Goal: Task Accomplishment & Management: Use online tool/utility

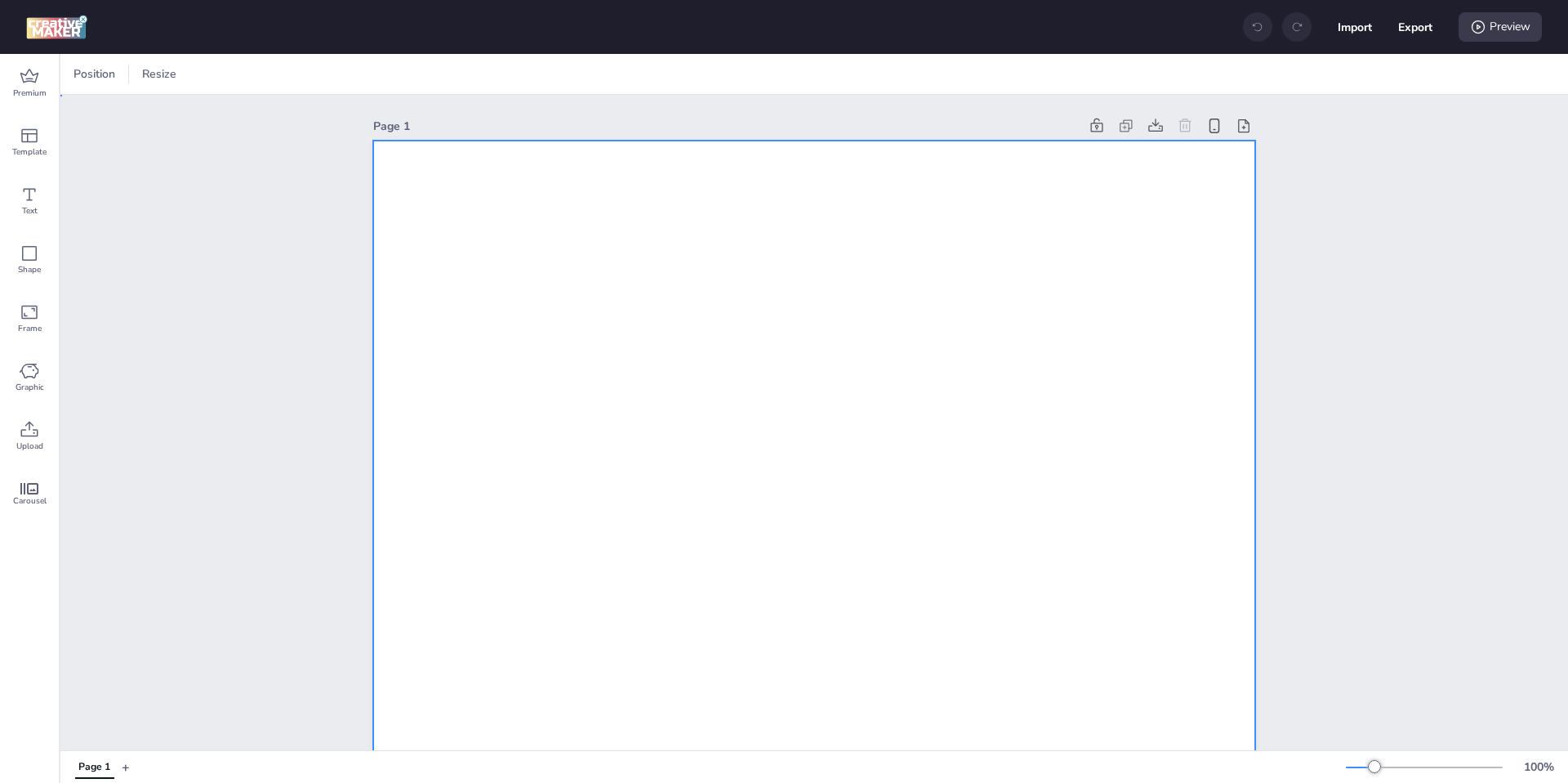
click at [115, 79] on div at bounding box center [112, 74] width 12 height 24
click at [103, 154] on button "1080 x 1920 px" at bounding box center [103, 142] width 81 height 23
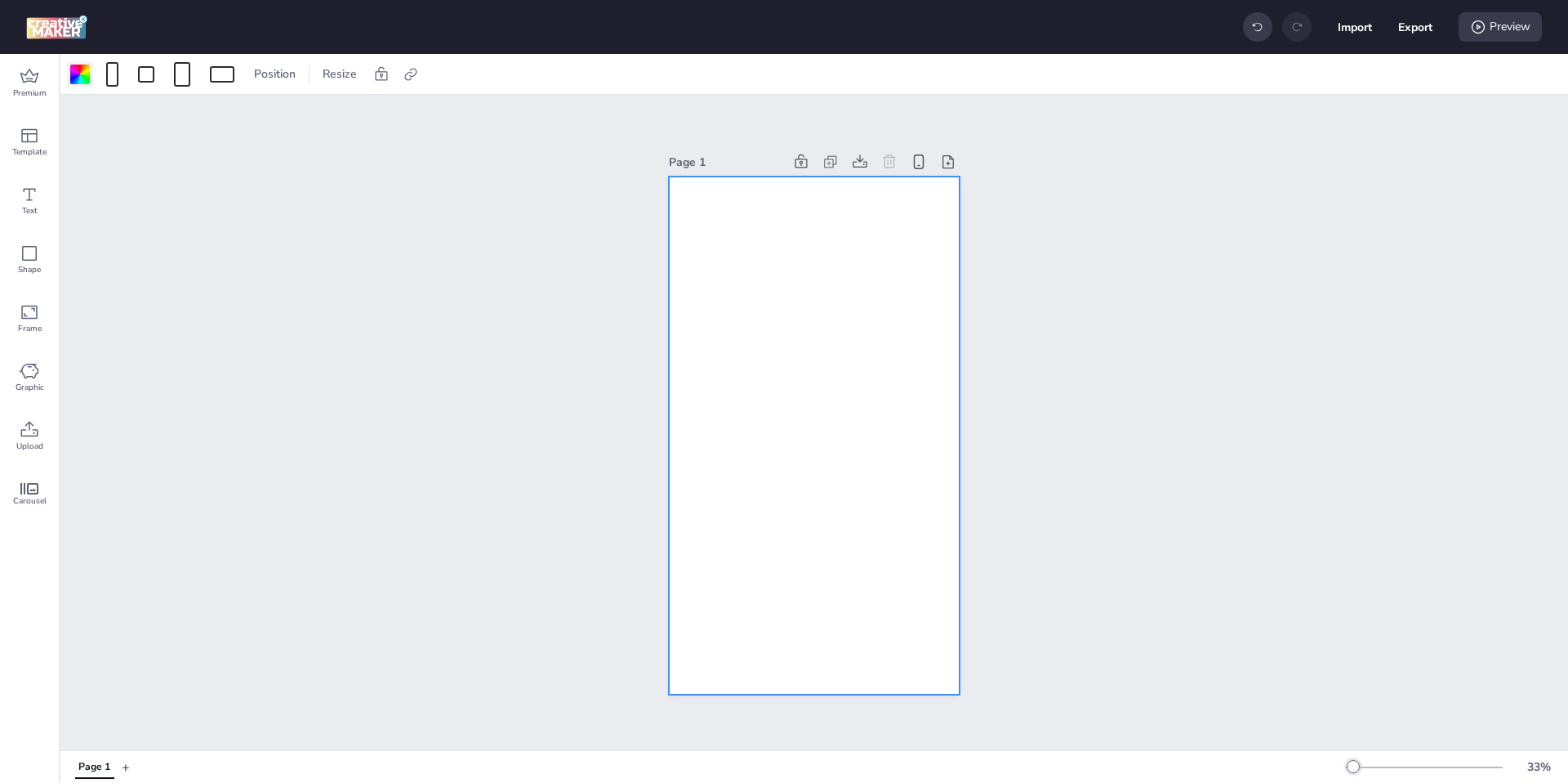
click at [80, 79] on div at bounding box center [79, 74] width 20 height 20
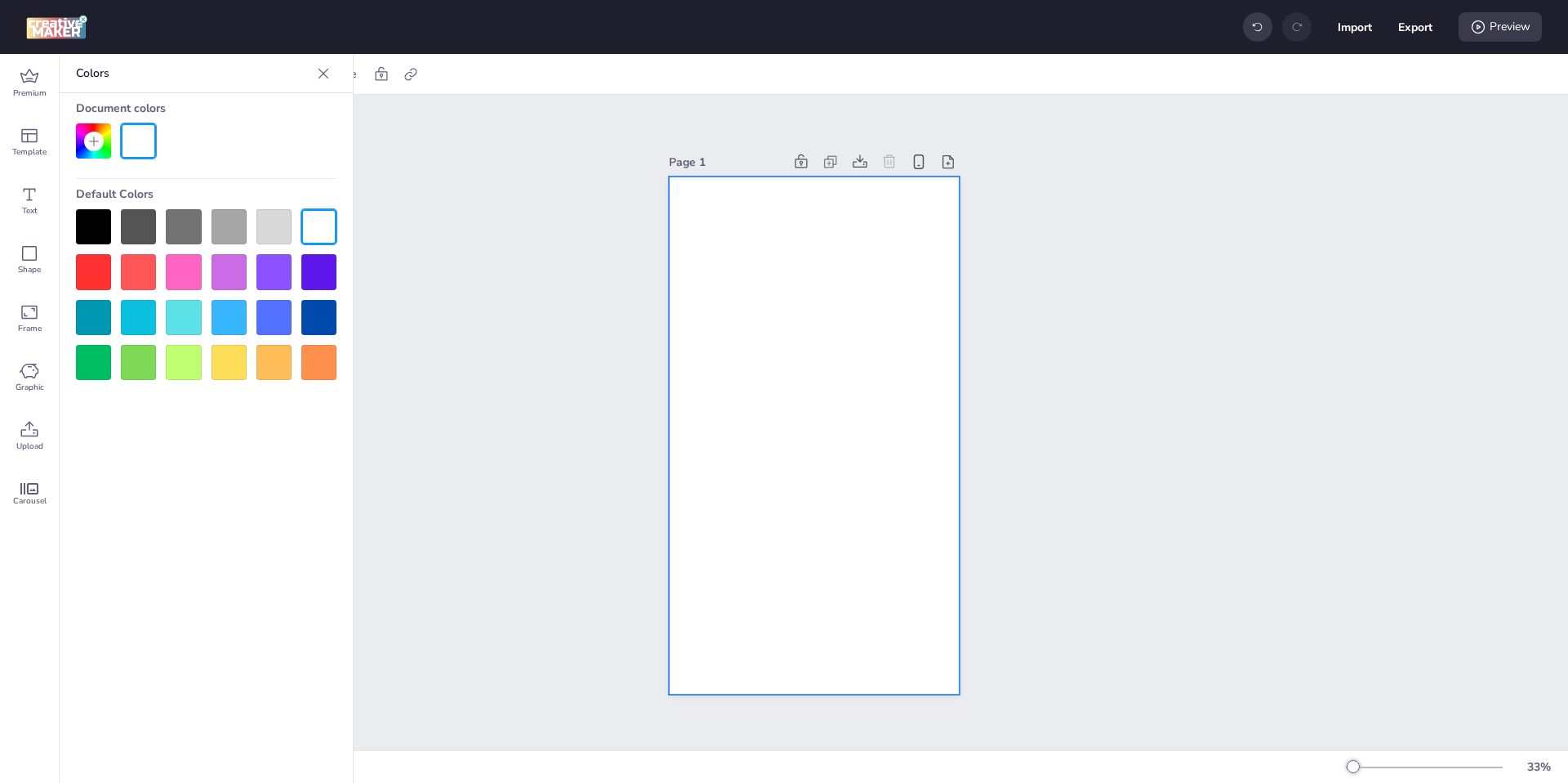
click at [95, 217] on div at bounding box center [94, 227] width 36 height 36
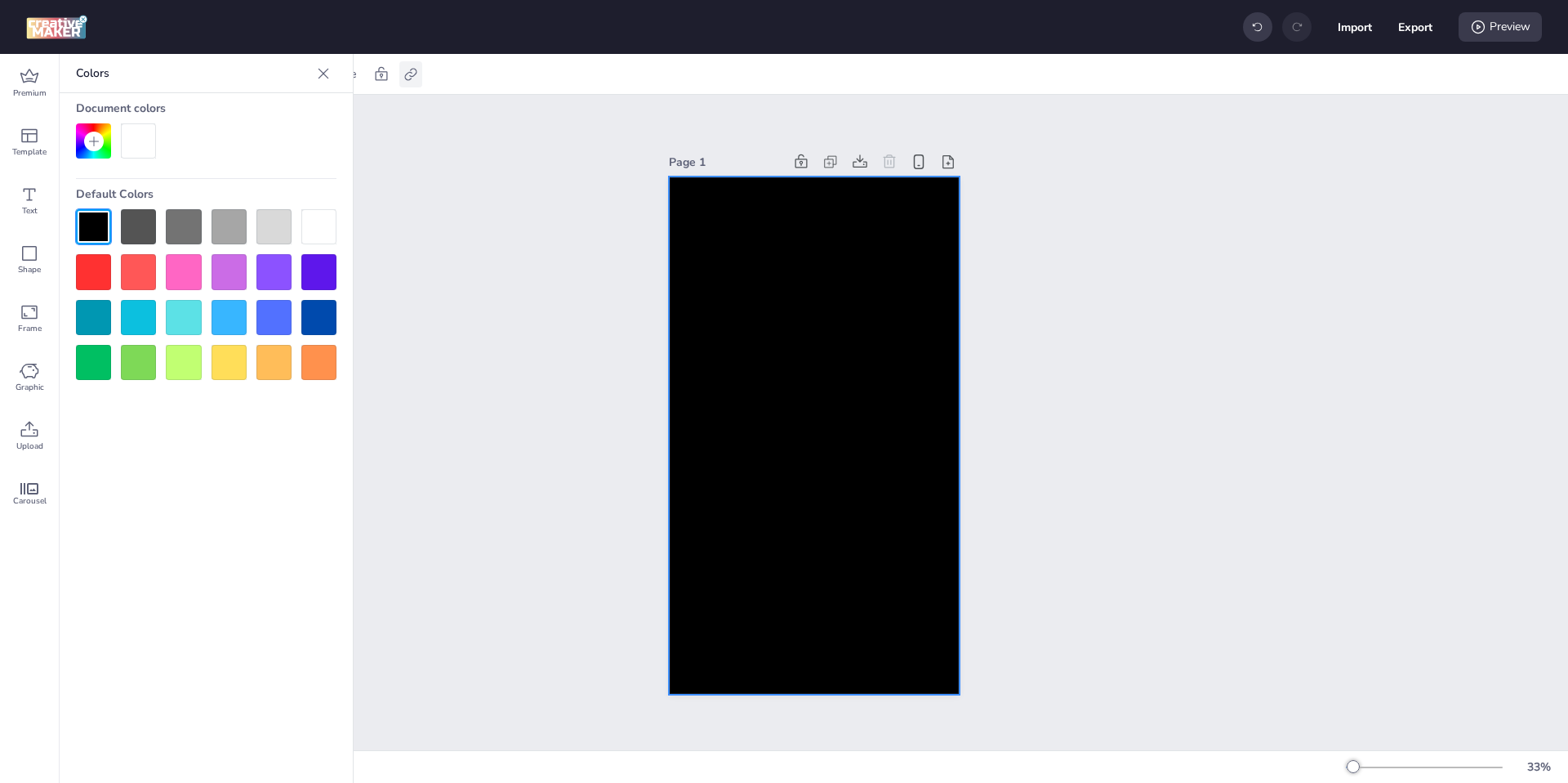
click at [412, 74] on icon at bounding box center [410, 74] width 16 height 16
click at [353, 110] on label "Activate hyperlink" at bounding box center [294, 115] width 122 height 29
click at [248, 117] on input "Activate hyperlink" at bounding box center [242, 122] width 10 height 10
checkbox input "true"
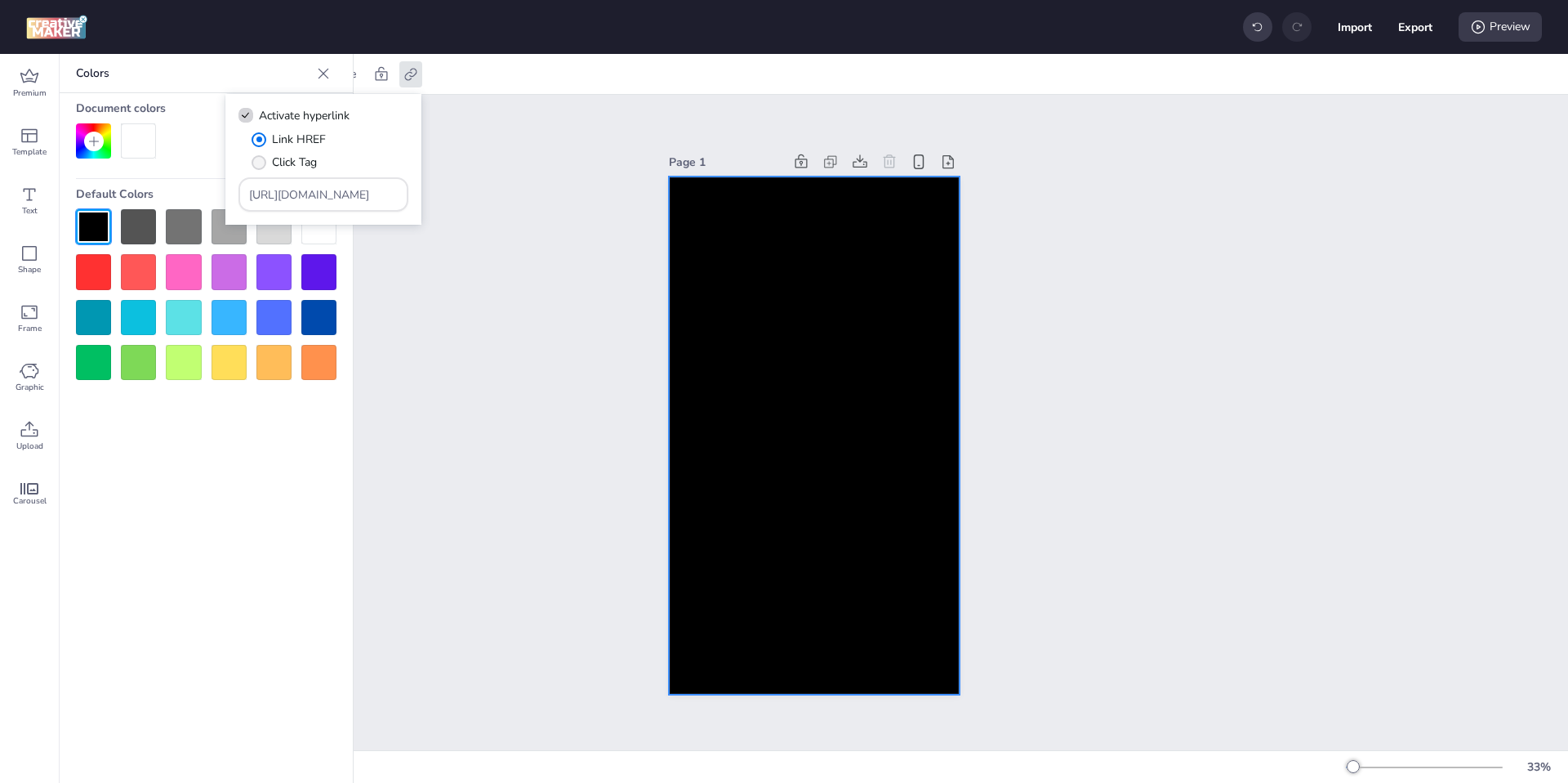
click at [304, 165] on span "Click Tag" at bounding box center [295, 162] width 45 height 17
click at [261, 165] on input "Click Tag" at bounding box center [255, 168] width 10 height 10
radio input "true"
drag, startPoint x: 376, startPoint y: 196, endPoint x: 148, endPoint y: 196, distance: 228.0
click at [148, 196] on body "Import Export Preview Premium Template Text Shape Frame Graphic Upload Carousel…" at bounding box center [784, 391] width 1568 height 783
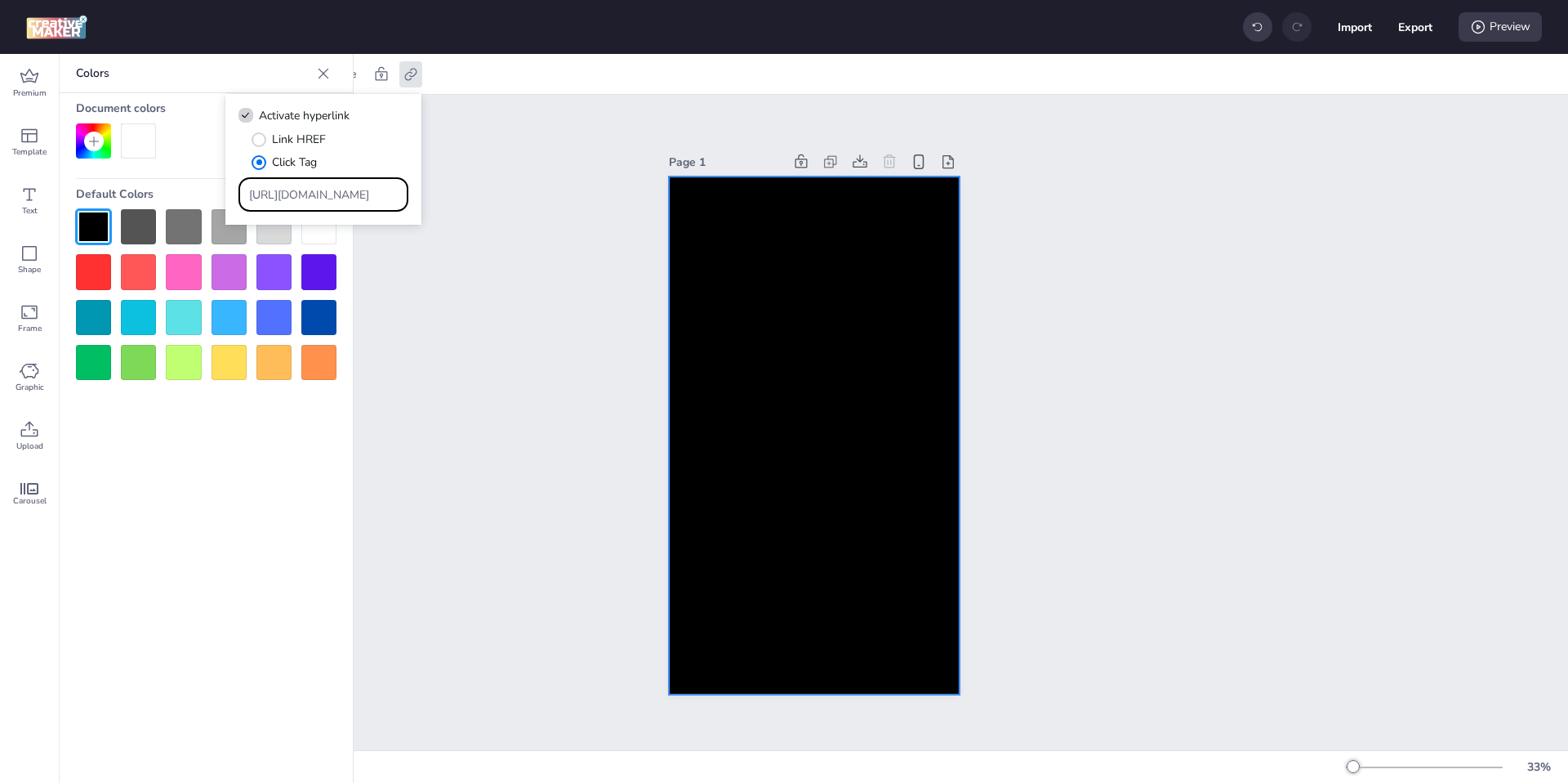
paste input "[DOMAIN_NAME][URL]"
type input "[URL][DOMAIN_NAME]"
click at [452, 365] on div "Page 1" at bounding box center [814, 422] width 1507 height 655
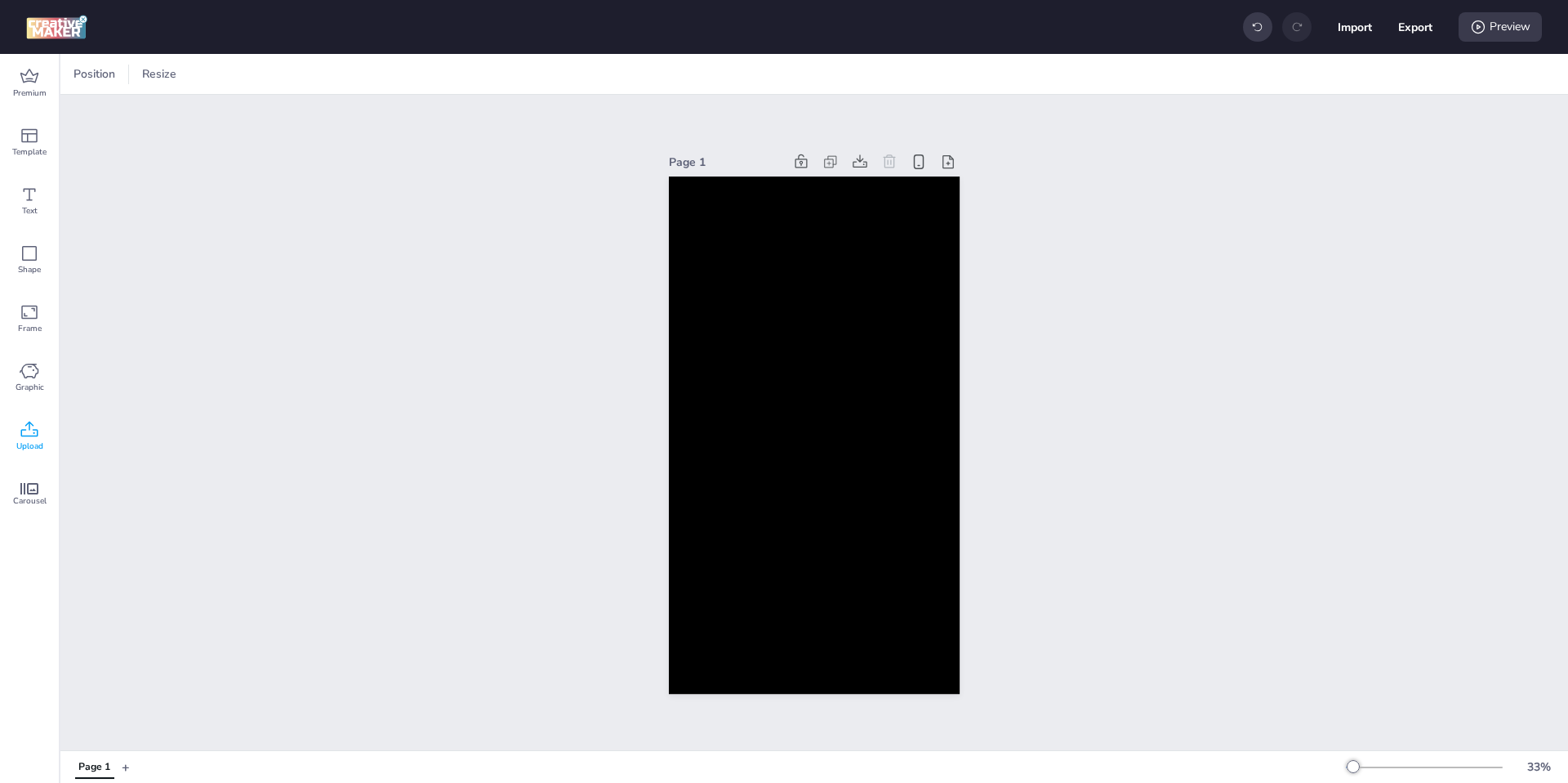
click at [30, 445] on span "Upload" at bounding box center [29, 446] width 27 height 13
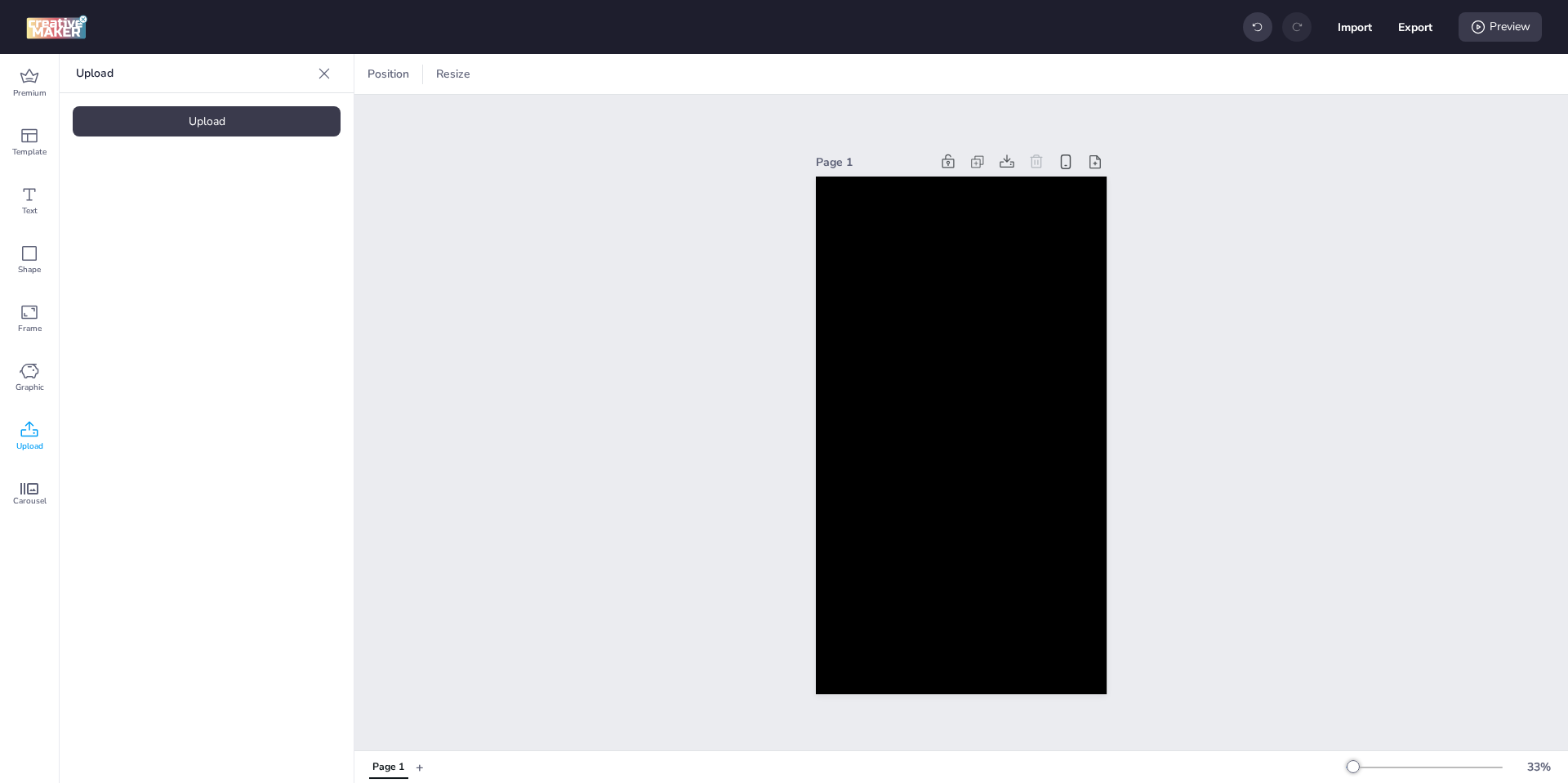
click at [229, 118] on div "Upload" at bounding box center [207, 122] width 267 height 30
click at [120, 214] on video at bounding box center [138, 228] width 131 height 65
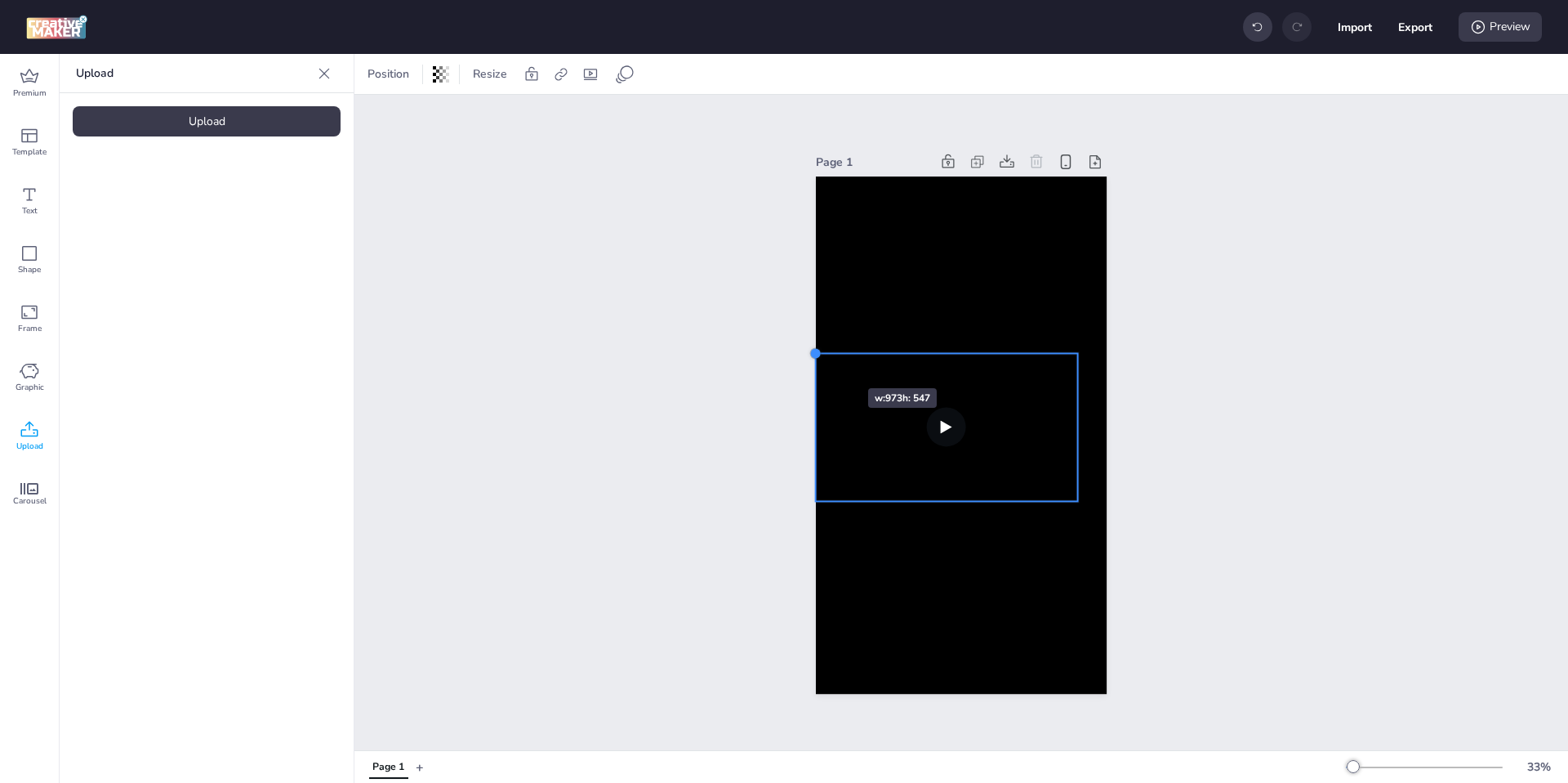
drag, startPoint x: 848, startPoint y: 370, endPoint x: 818, endPoint y: 358, distance: 32.3
click at [818, 358] on div at bounding box center [815, 354] width 13 height 13
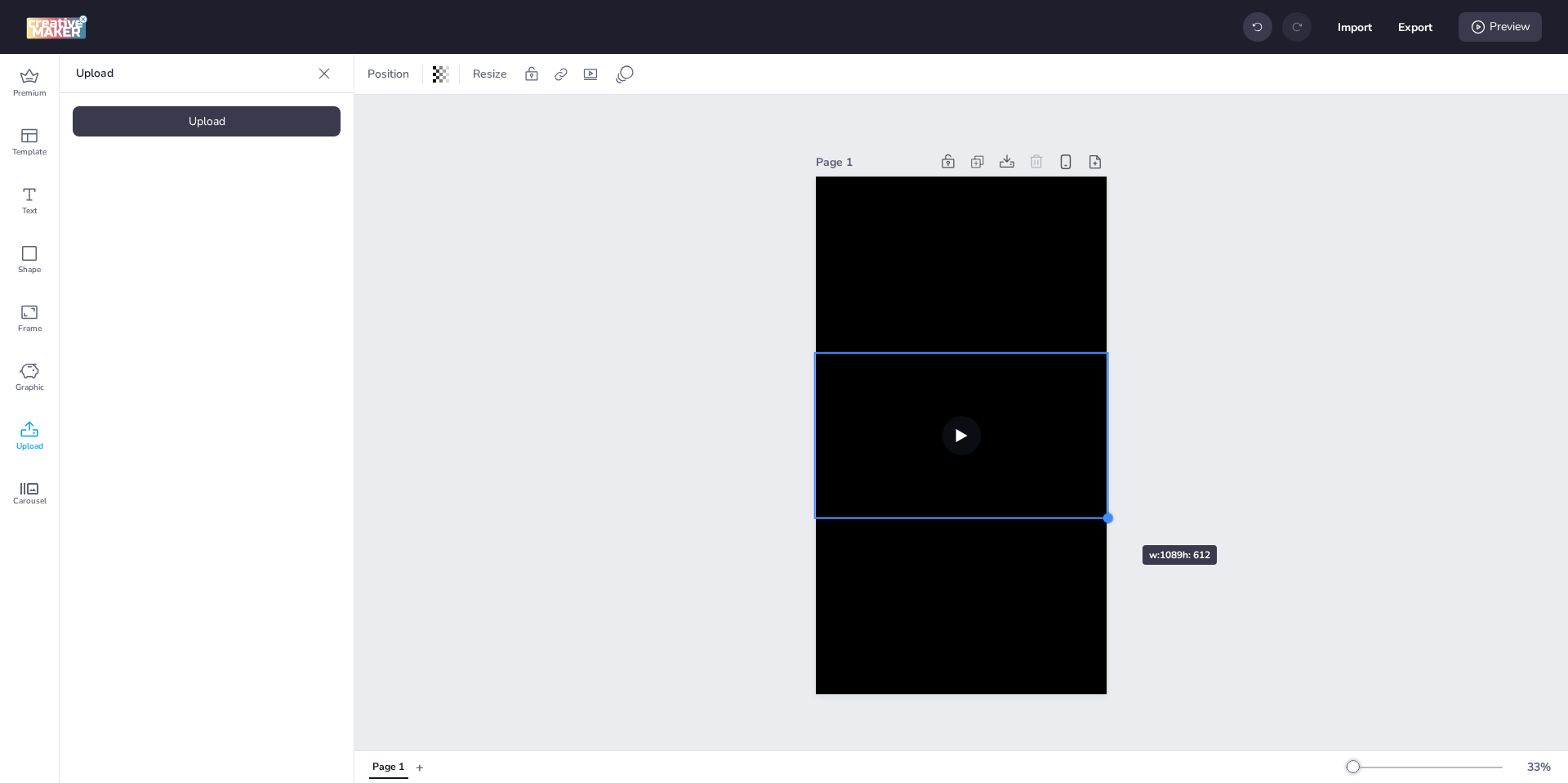
drag, startPoint x: 1073, startPoint y: 499, endPoint x: 1093, endPoint y: 515, distance: 25.6
click at [1093, 515] on div at bounding box center [960, 436] width 291 height 518
click at [563, 75] on icon at bounding box center [560, 73] width 12 height 12
click at [488, 115] on span "Activate hyperlink" at bounding box center [454, 115] width 91 height 17
click at [398, 117] on input "Activate hyperlink" at bounding box center [393, 122] width 10 height 10
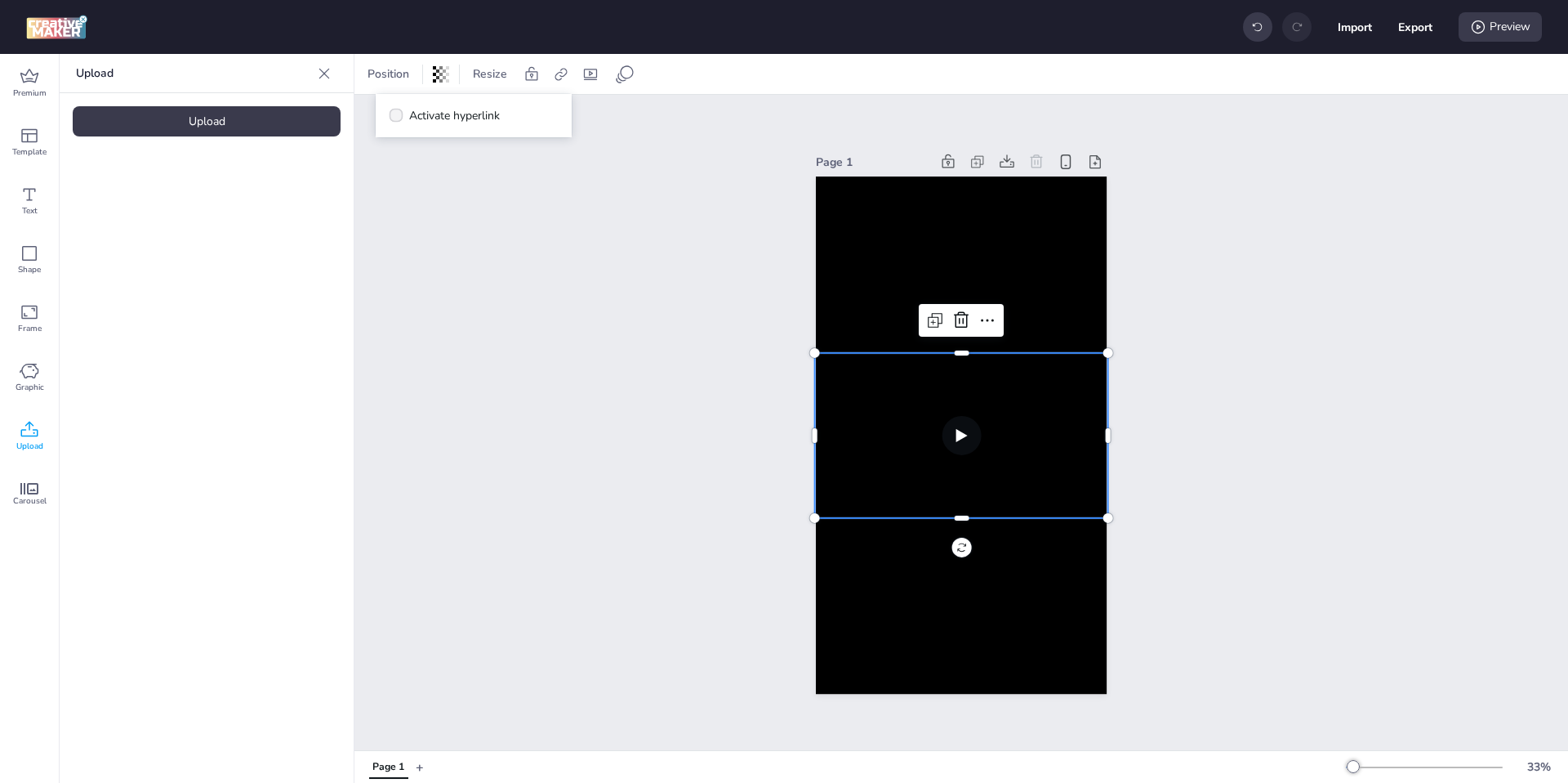
checkbox input "true"
click at [455, 164] on span "Click Tag" at bounding box center [444, 162] width 45 height 17
click at [411, 164] on input "Click Tag" at bounding box center [406, 168] width 10 height 10
radio input "true"
click at [469, 195] on input "Type URL" at bounding box center [474, 195] width 150 height 17
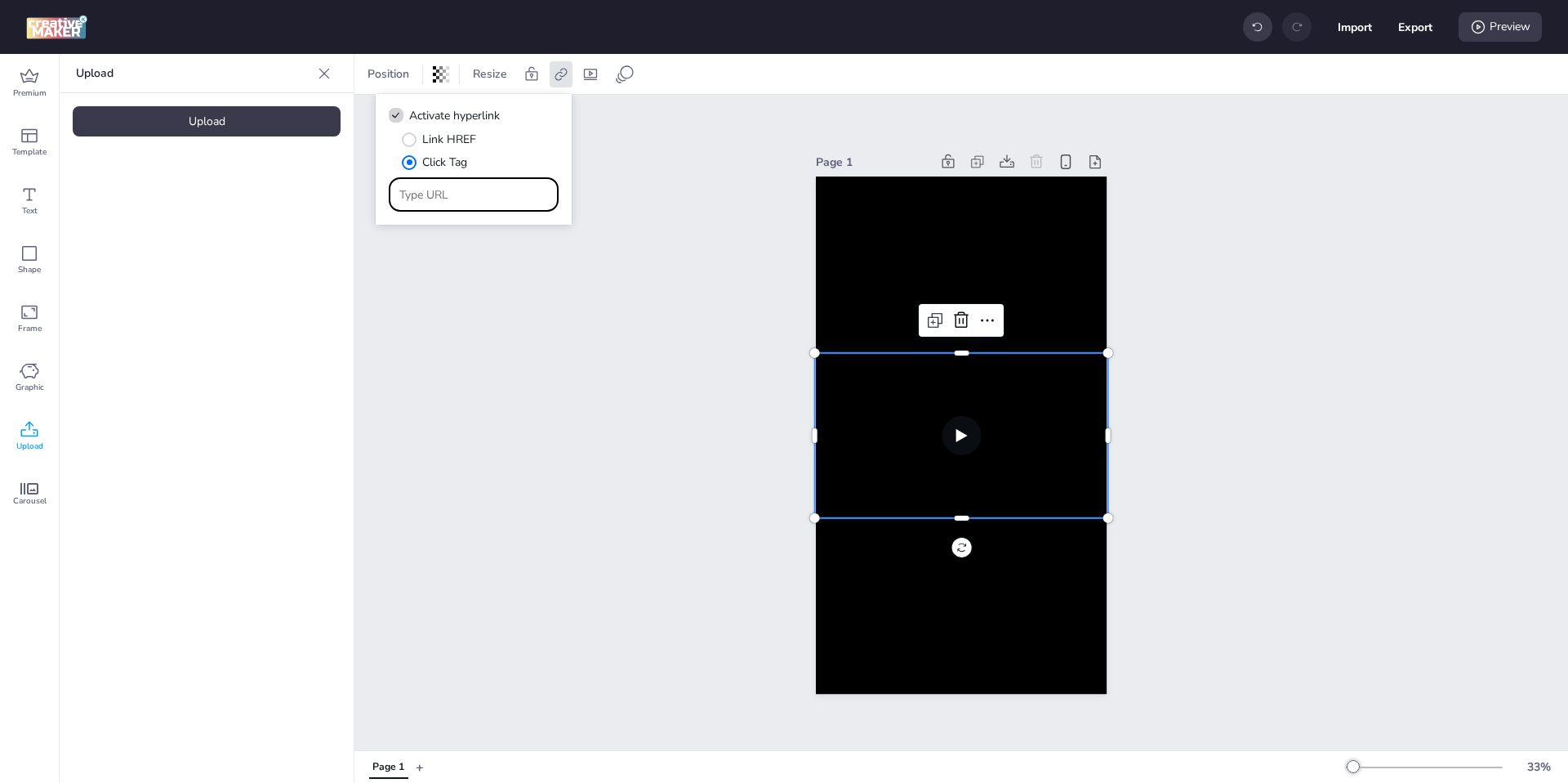
paste input "[URL][DOMAIN_NAME]"
type input "[URL][DOMAIN_NAME]"
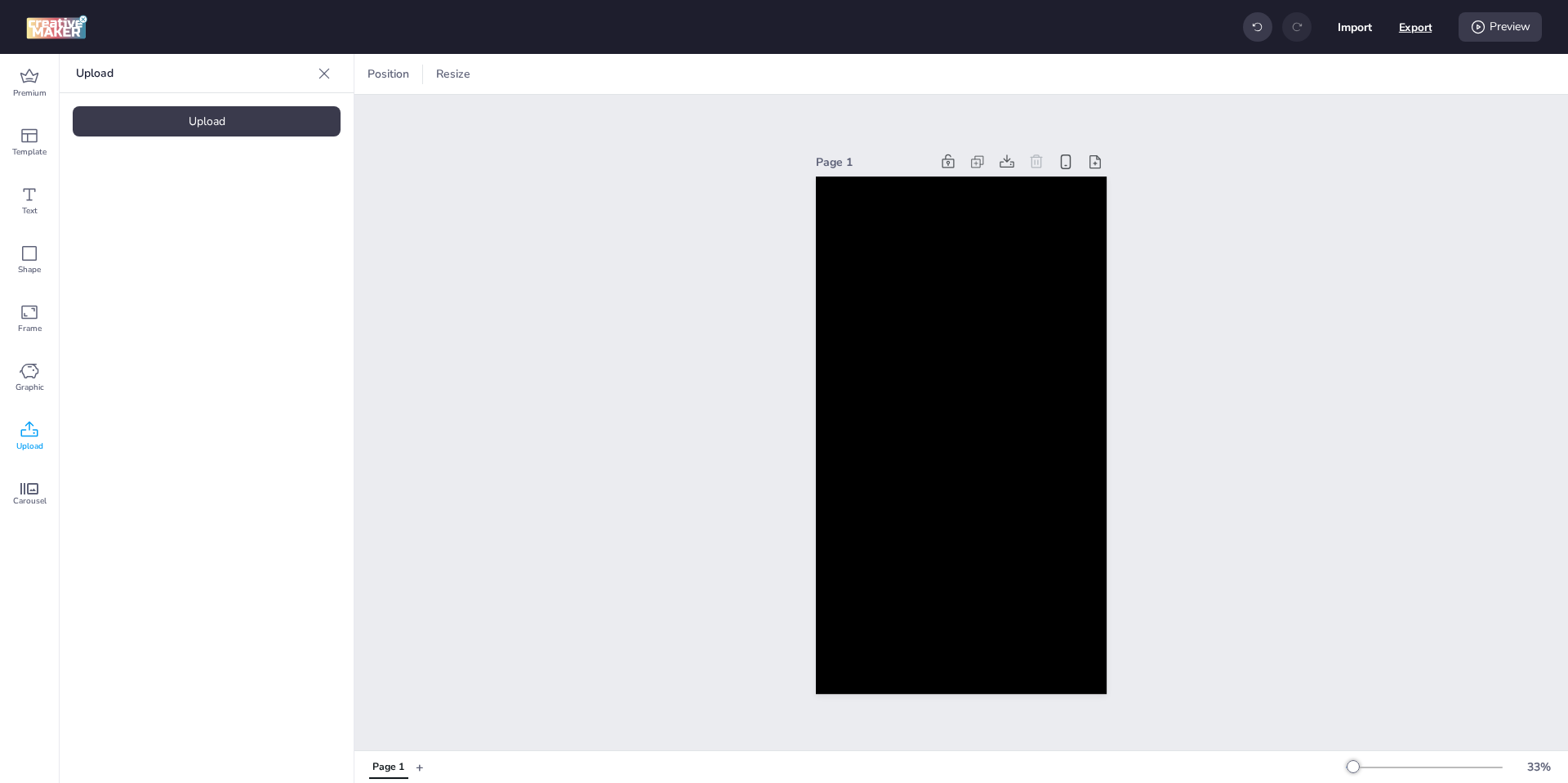
click at [1403, 30] on button "Export" at bounding box center [1416, 27] width 34 height 34
select select "html"
click at [1339, 131] on button "Download" at bounding box center [1343, 132] width 153 height 33
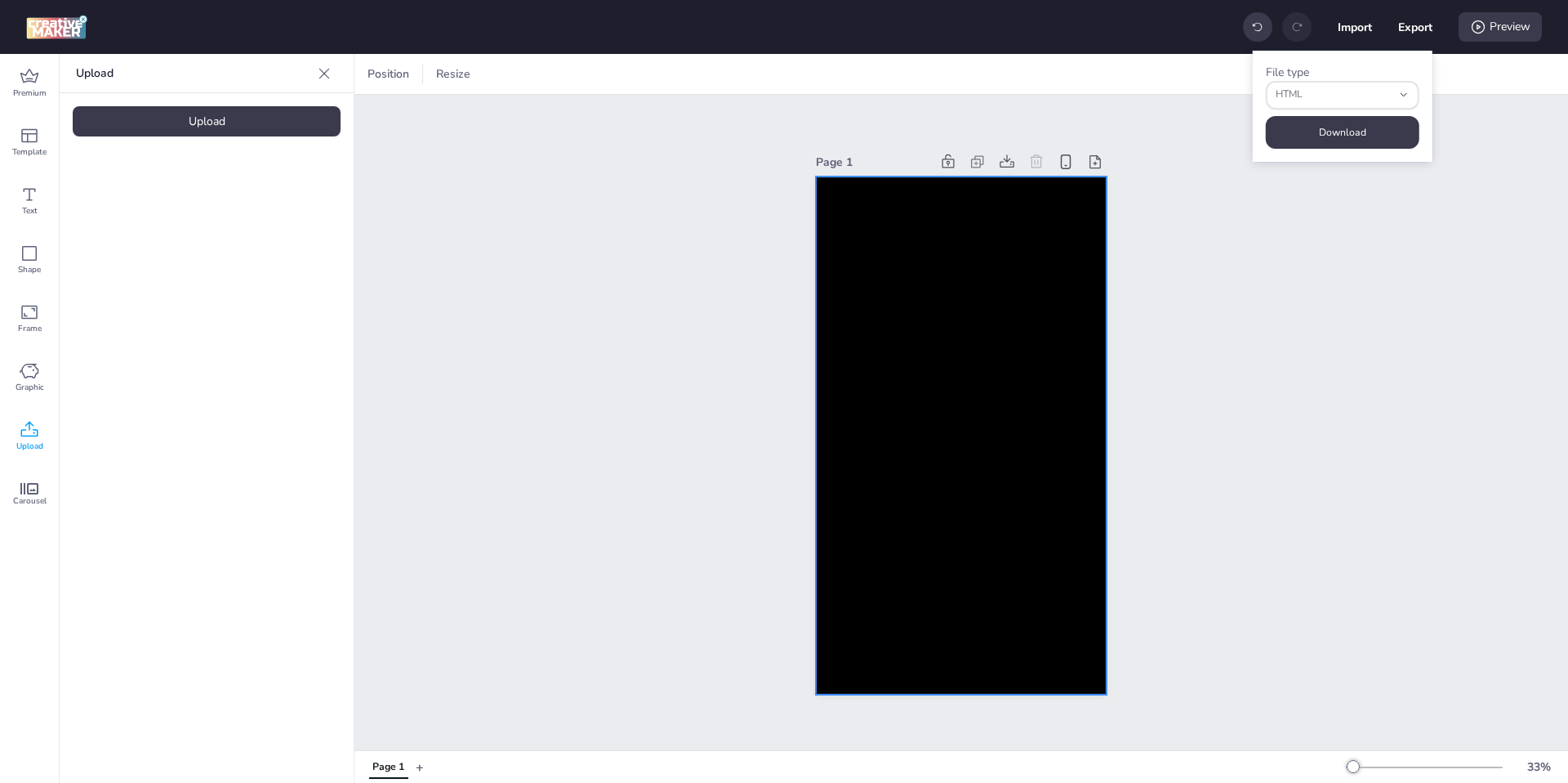
click at [867, 239] on div at bounding box center [960, 436] width 291 height 518
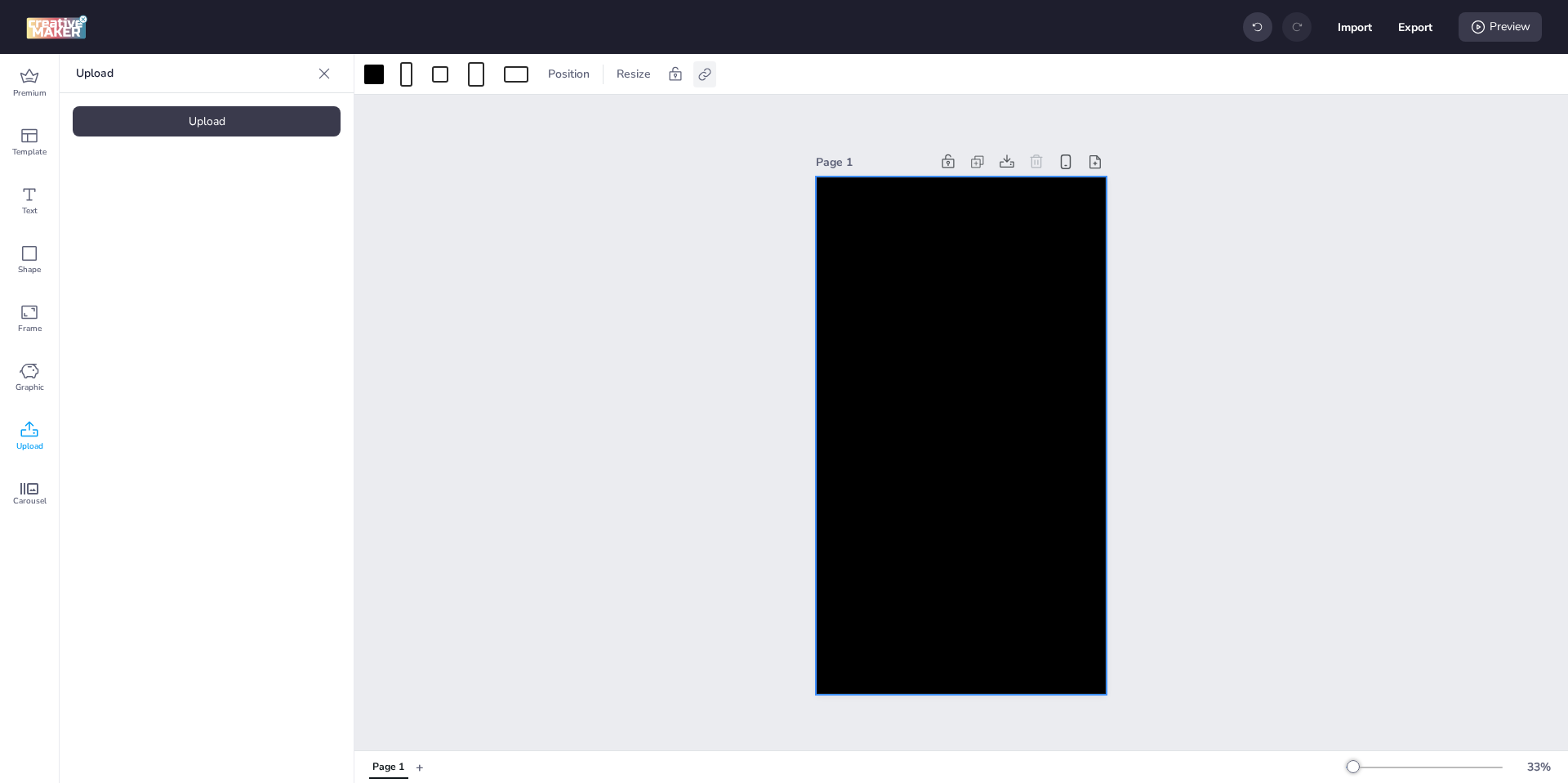
click at [705, 72] on icon at bounding box center [704, 73] width 12 height 12
click at [612, 280] on div "Page 1" at bounding box center [961, 422] width 1214 height 655
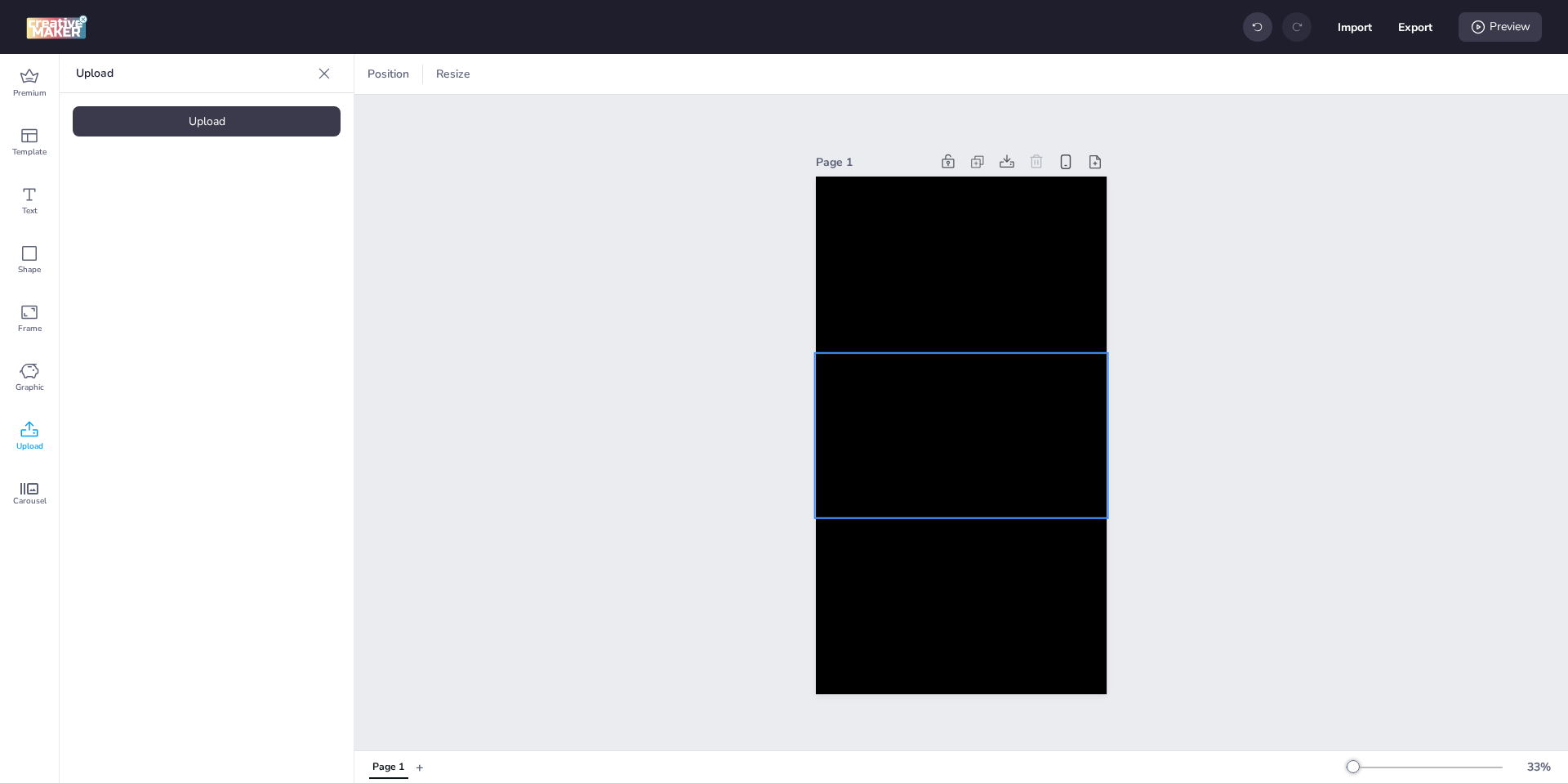
click at [860, 373] on video at bounding box center [961, 435] width 294 height 165
click at [564, 80] on icon at bounding box center [560, 74] width 16 height 16
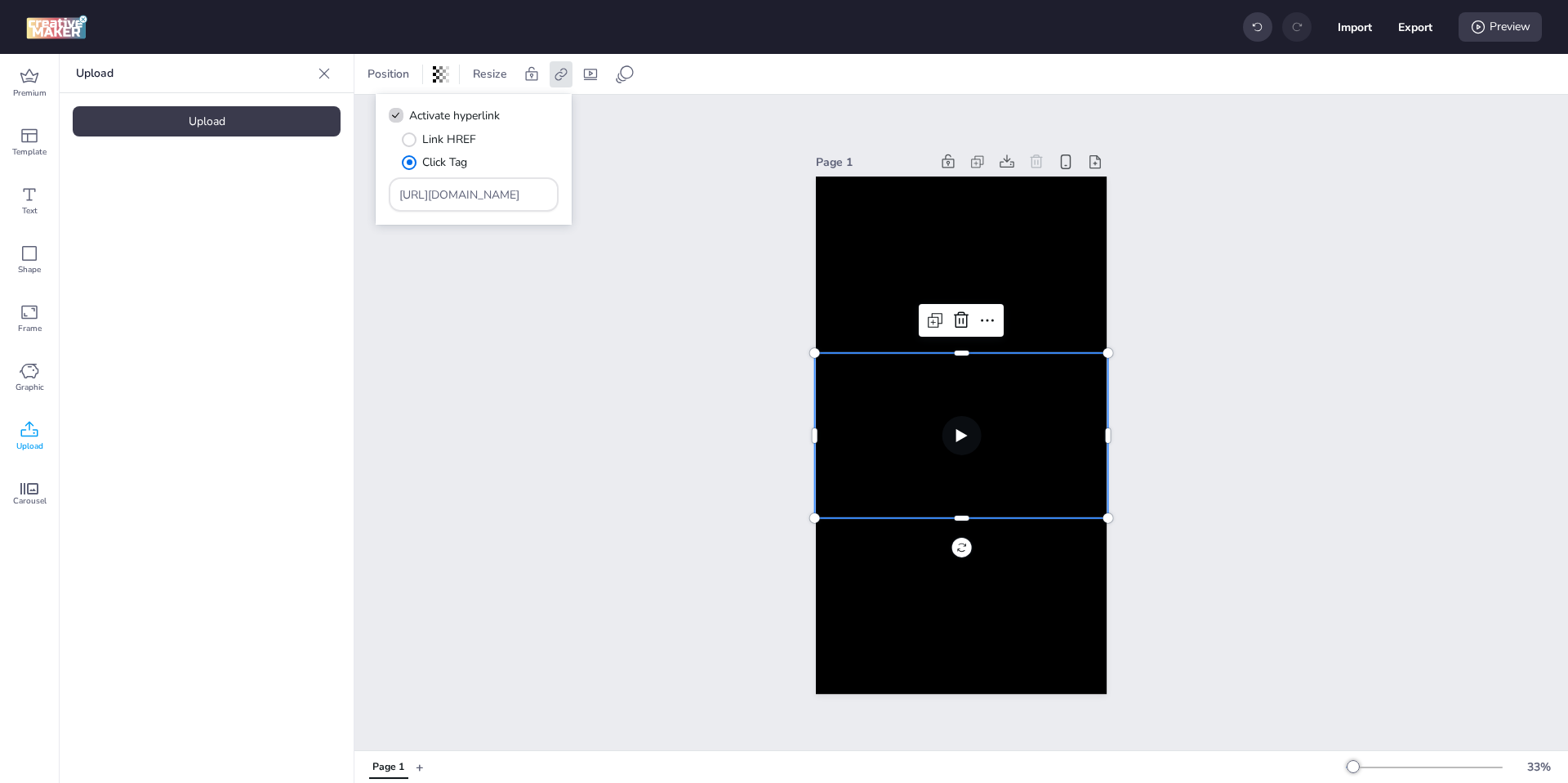
click at [619, 361] on div "Page 1" at bounding box center [961, 422] width 1214 height 655
